Goal: Task Accomplishment & Management: Use online tool/utility

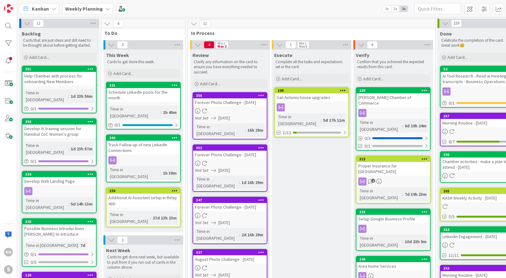
click at [106, 10] on icon at bounding box center [107, 8] width 5 height 5
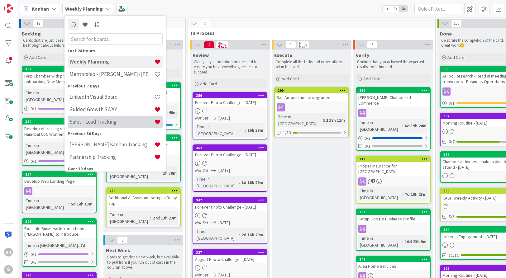
click at [100, 120] on h4 "Sales - Lead Tracking" at bounding box center [112, 122] width 85 height 6
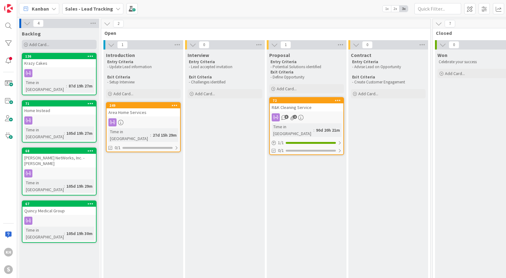
click at [59, 42] on div "Add Card..." at bounding box center [59, 44] width 75 height 9
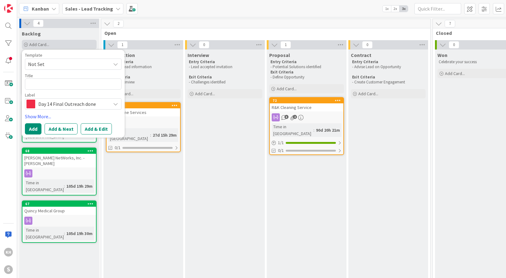
type textarea "x"
type textarea "M"
type textarea "x"
type textarea "Mi"
type textarea "x"
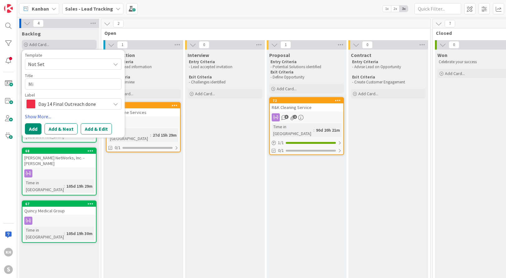
type textarea "Mic"
type textarea "x"
type textarea "Mich"
type textarea "x"
type textarea "Micha"
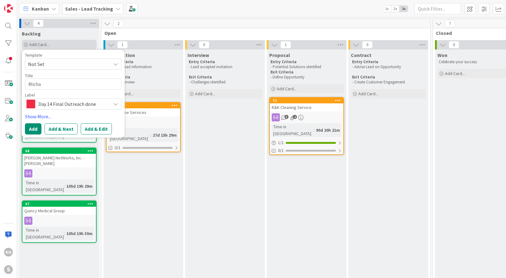
type textarea "x"
type textarea "[PERSON_NAME]"
type textarea "x"
type textarea "[PERSON_NAME]"
type textarea "x"
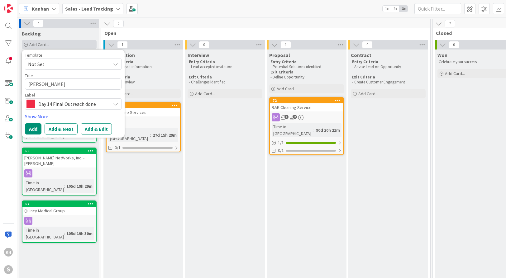
type textarea "[PERSON_NAME]"
type textarea "x"
type textarea "[PERSON_NAME]"
type textarea "x"
type textarea "[PERSON_NAME]"
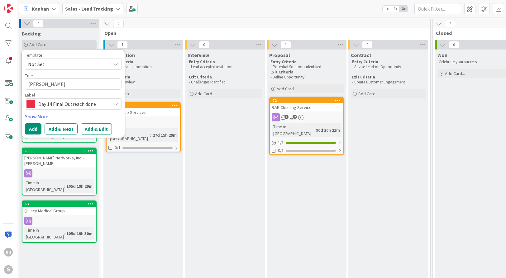
type textarea "x"
type textarea "[PERSON_NAME]"
type textarea "x"
type textarea "[PERSON_NAME]"
type textarea "x"
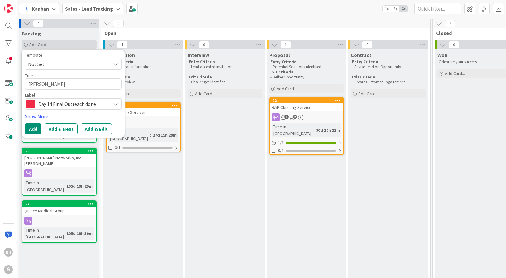
type textarea "Micha"
type textarea "x"
type textarea "Michae"
type textarea "x"
type textarea "[PERSON_NAME]"
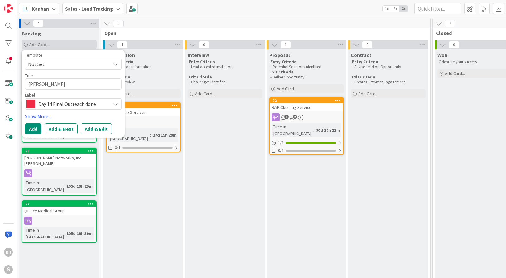
type textarea "x"
type textarea "[PERSON_NAME]"
type textarea "x"
type textarea "[PERSON_NAME]"
type textarea "x"
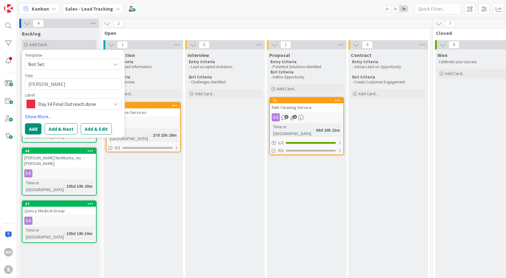
type textarea "[PERSON_NAME]"
type textarea "x"
type textarea "[PERSON_NAME]"
type textarea "x"
type textarea "[PERSON_NAME]"
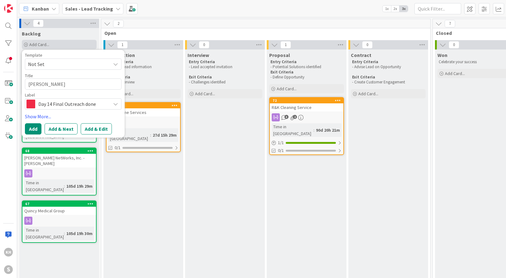
type textarea "x"
type textarea "[PERSON_NAME]"
type textarea "x"
type textarea "[PERSON_NAME]"
type textarea "x"
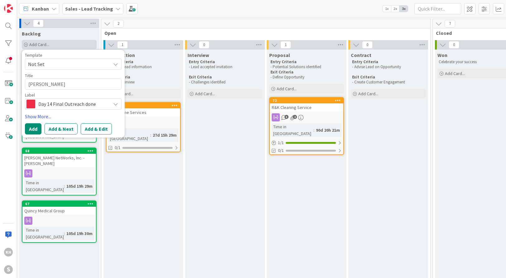
type textarea "[PERSON_NAME]"
type textarea "x"
type textarea "[PERSON_NAME]"
type textarea "x"
type textarea "[PERSON_NAME]"
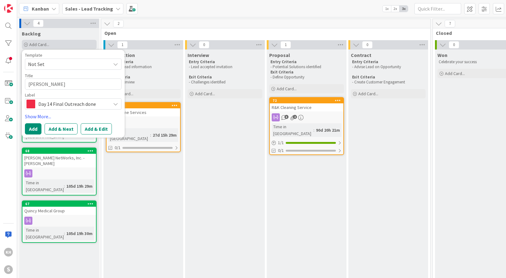
type textarea "x"
type textarea "[PERSON_NAME]"
click at [92, 128] on button "Add & Edit" at bounding box center [96, 128] width 31 height 11
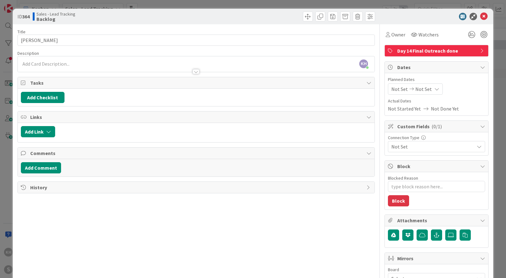
click at [480, 51] on icon at bounding box center [482, 50] width 5 height 5
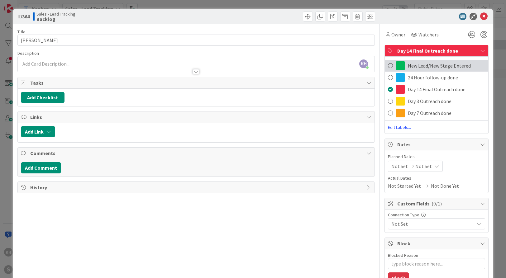
click at [388, 65] on span at bounding box center [390, 65] width 5 height 9
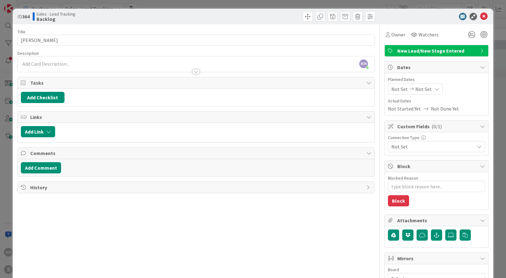
click at [87, 63] on div "KH [PERSON_NAME] just joined" at bounding box center [196, 64] width 357 height 16
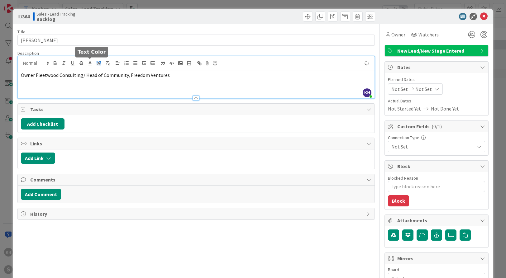
type textarea "x"
click at [482, 16] on icon at bounding box center [483, 16] width 7 height 7
